Goal: Task Accomplishment & Management: Manage account settings

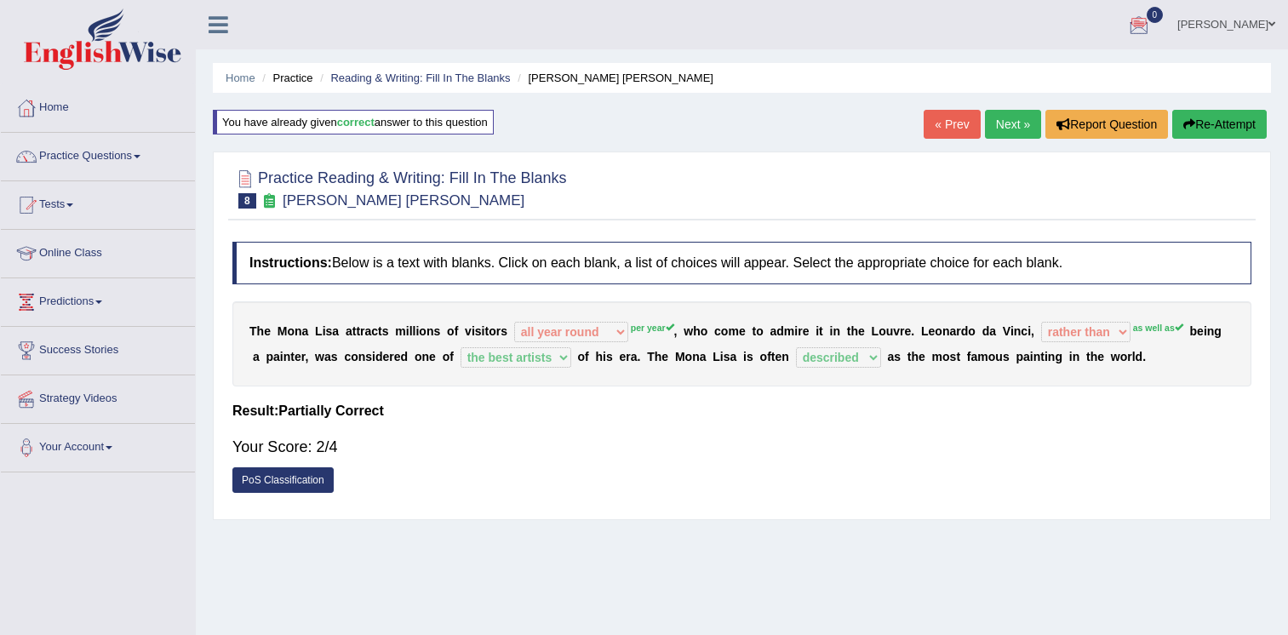
select select "all year round"
select select "rather than"
select select "the best artists"
select select "described"
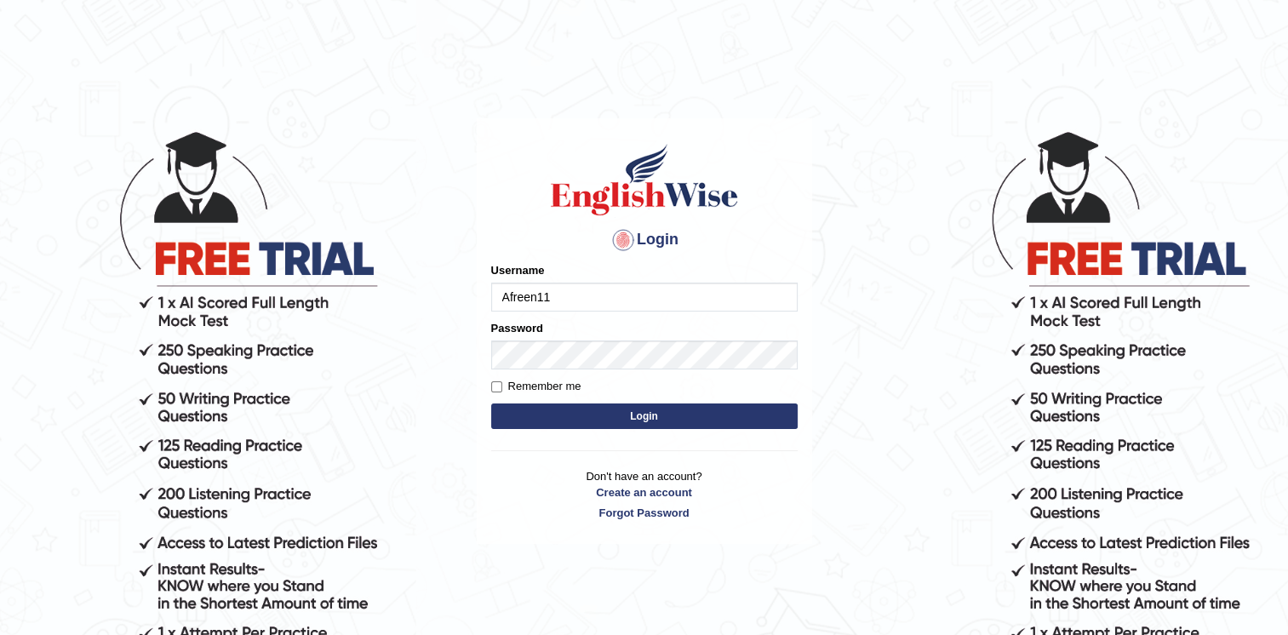
click at [579, 291] on input "Afreen11" at bounding box center [644, 297] width 306 height 29
type input "A"
type input "sartaj11"
click at [518, 410] on button "Login" at bounding box center [644, 416] width 306 height 26
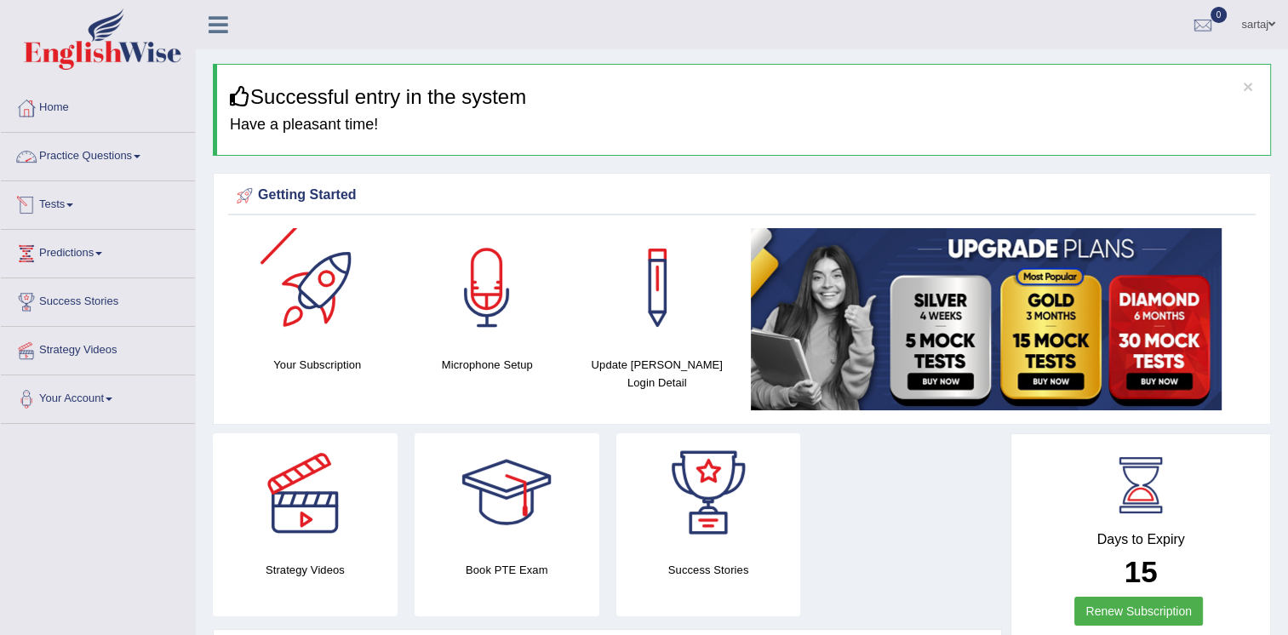
click at [69, 149] on link "Practice Questions" at bounding box center [98, 154] width 194 height 43
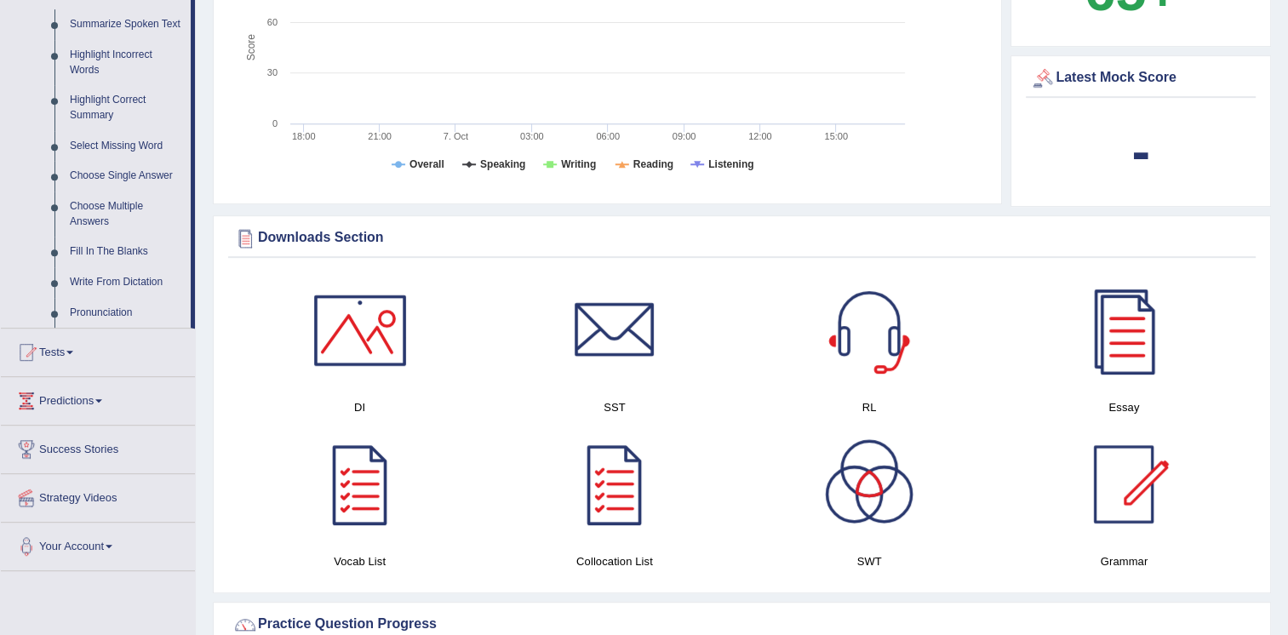
scroll to position [507, 0]
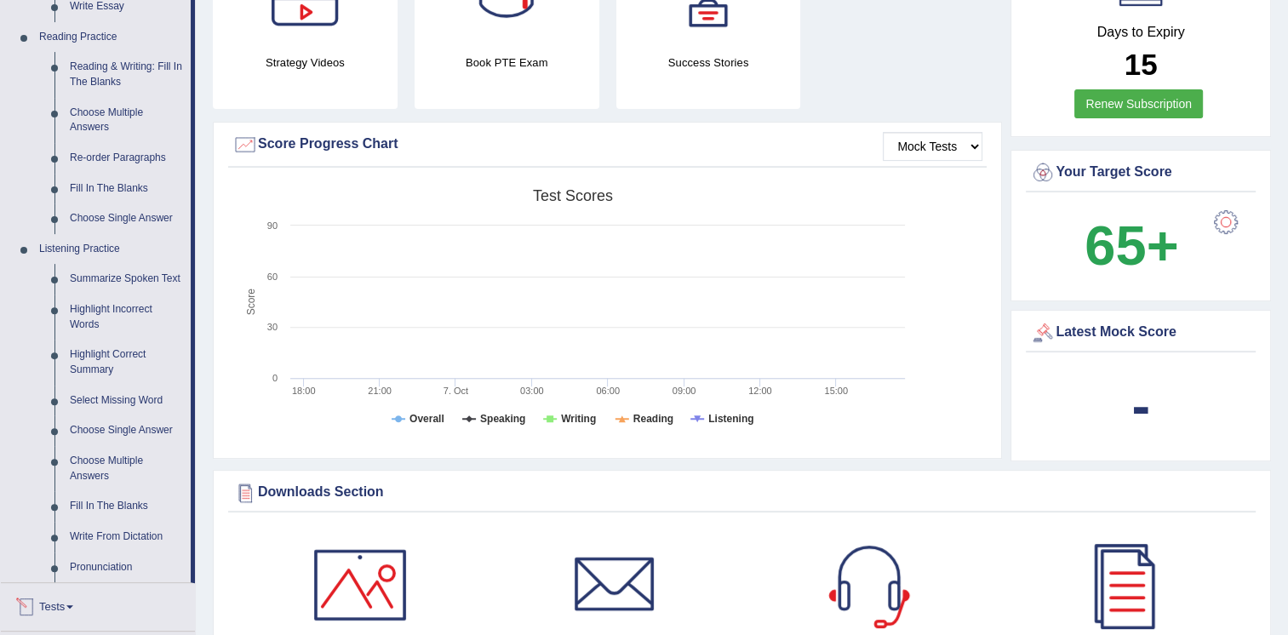
click at [50, 599] on link "Tests" at bounding box center [98, 604] width 194 height 43
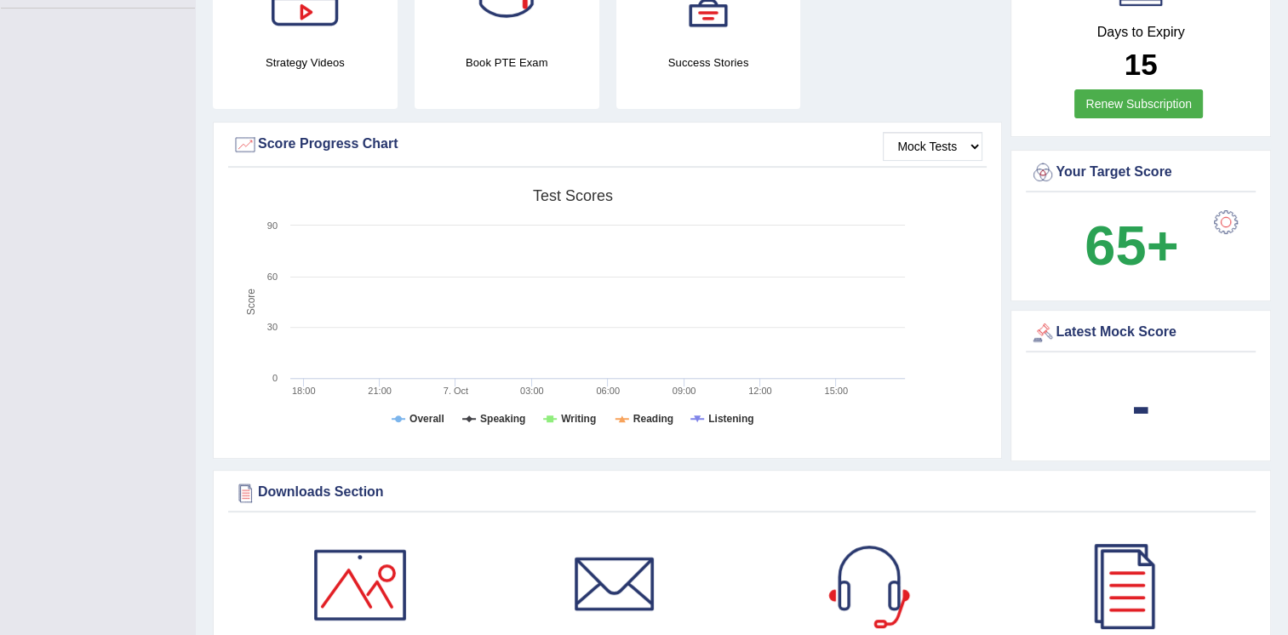
scroll to position [183, 0]
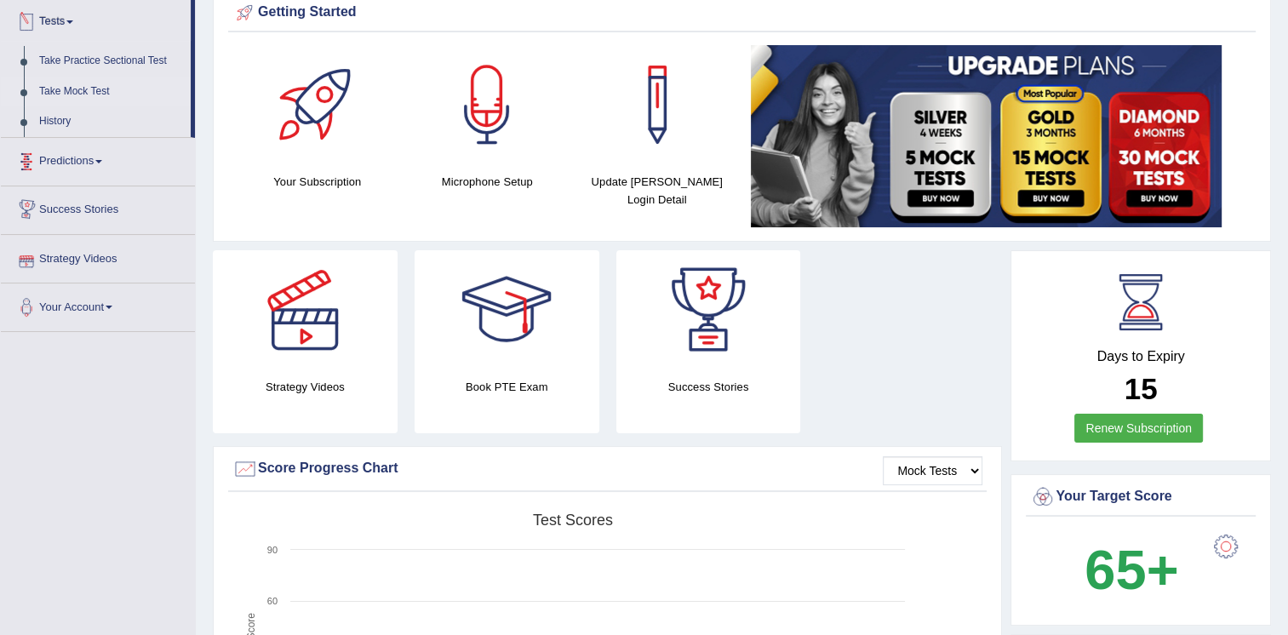
click at [77, 87] on link "Take Mock Test" at bounding box center [110, 92] width 159 height 31
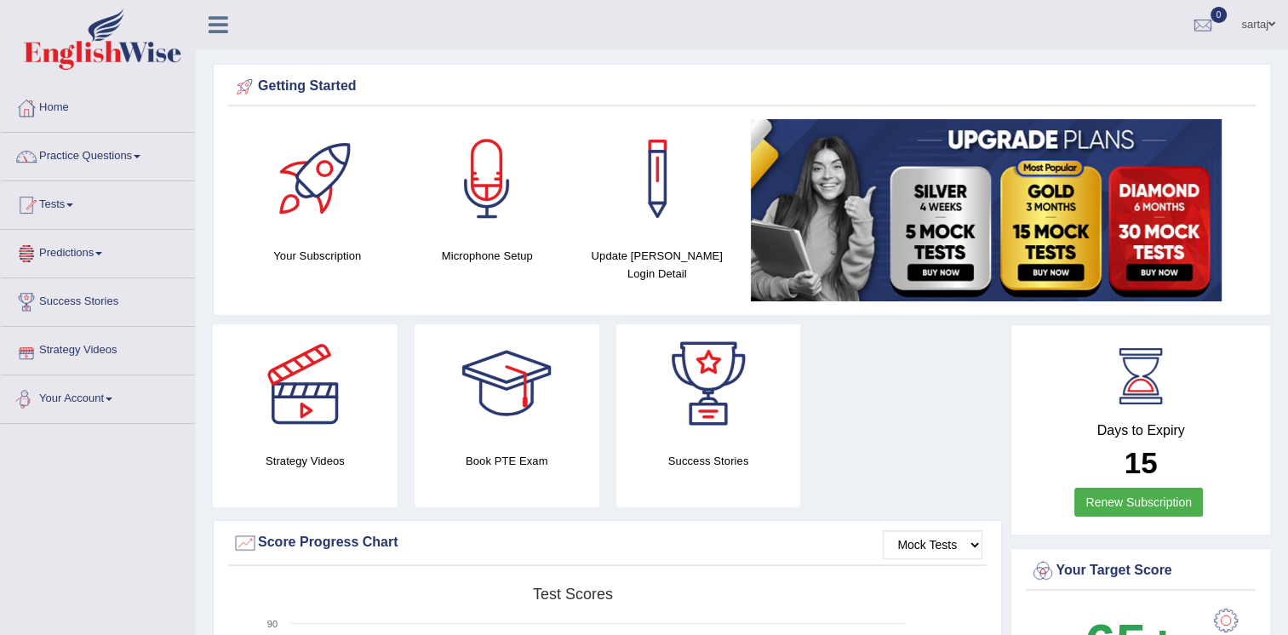
click at [85, 391] on link "Your Account" at bounding box center [98, 396] width 194 height 43
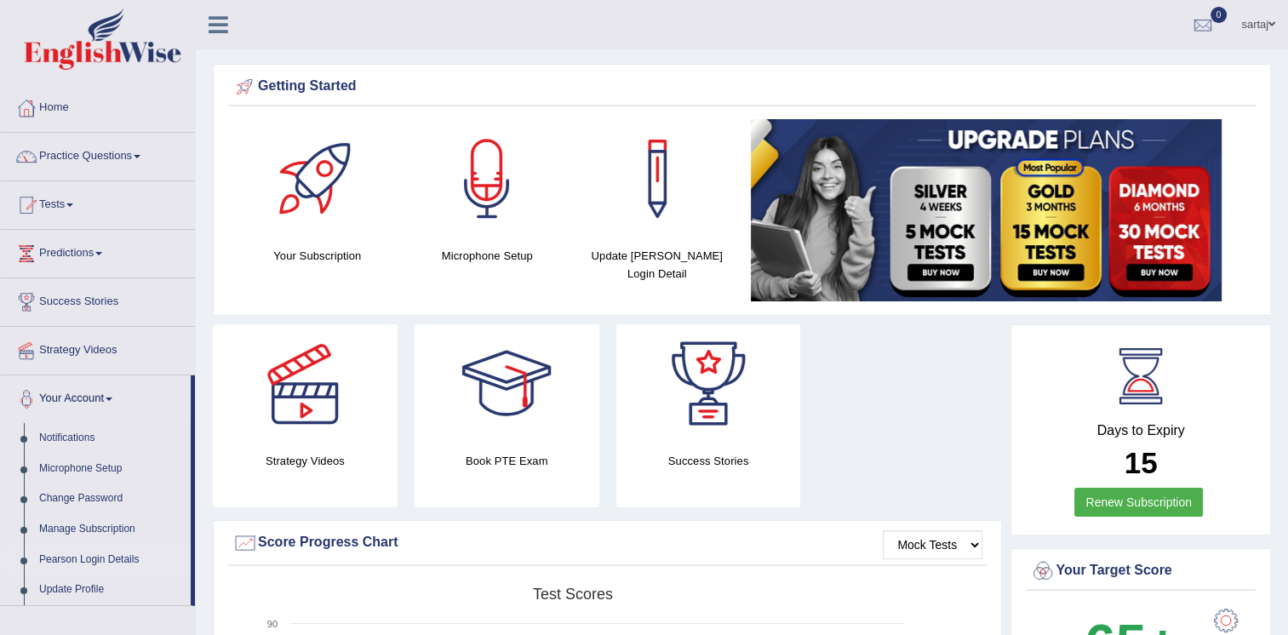
click at [109, 555] on link "Pearson Login Details" at bounding box center [110, 560] width 159 height 31
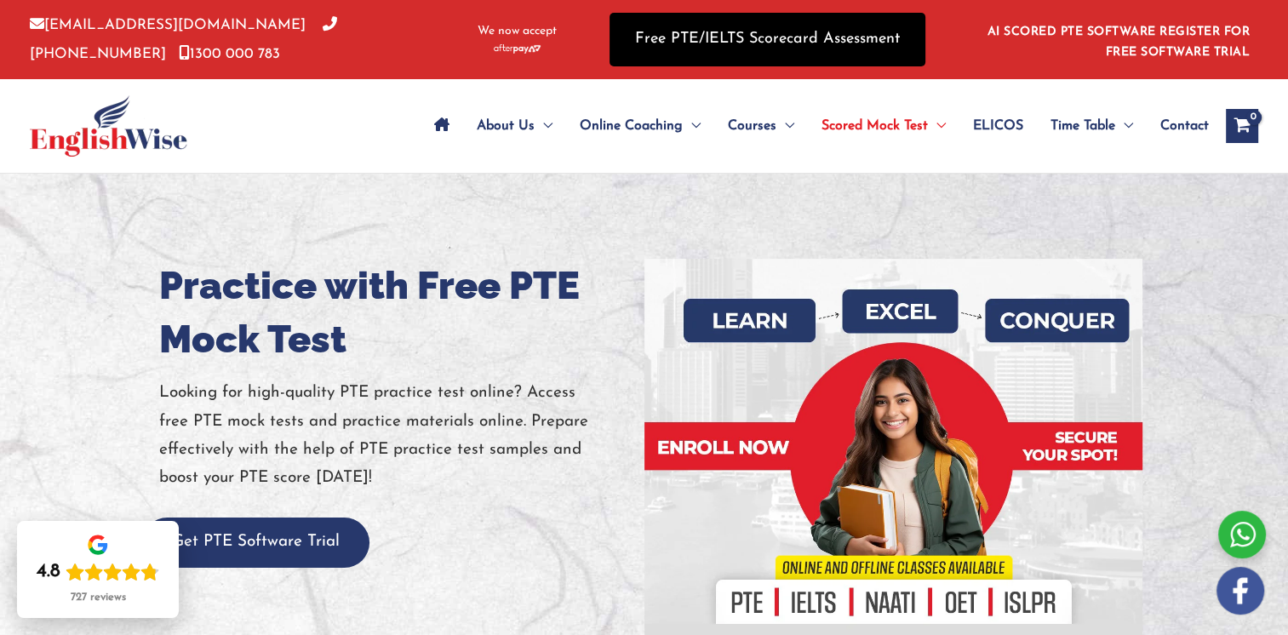
click at [680, 37] on link "Free PTE/IELTS Scorecard Assessment" at bounding box center [767, 40] width 316 height 54
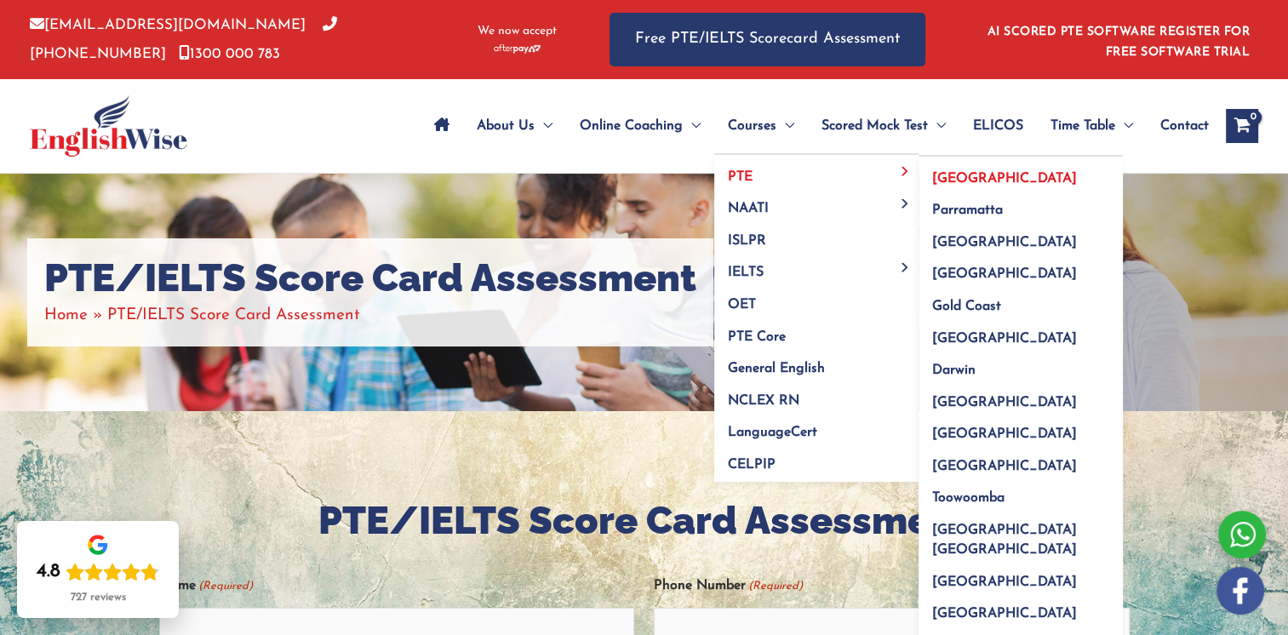
click at [939, 175] on span "Sydney" at bounding box center [1004, 179] width 145 height 14
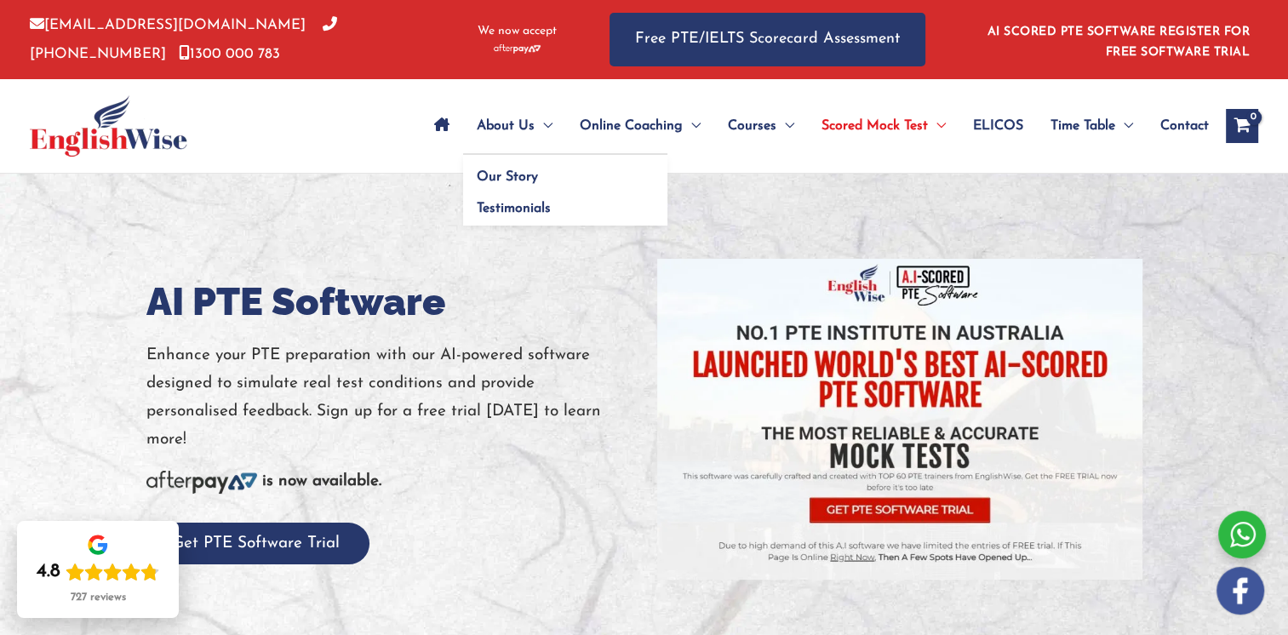
click at [483, 121] on span "About Us" at bounding box center [506, 126] width 58 height 60
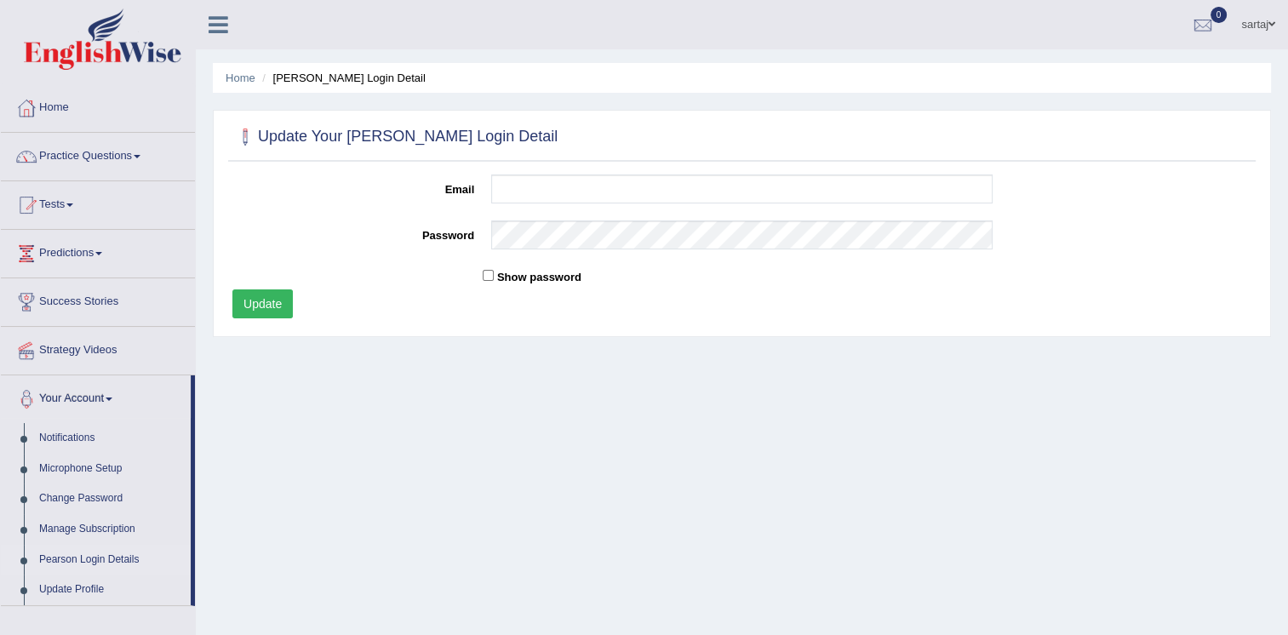
click at [83, 559] on link "Pearson Login Details" at bounding box center [110, 560] width 159 height 31
click at [221, 14] on icon at bounding box center [219, 25] width 20 height 22
